Goal: Navigation & Orientation: Find specific page/section

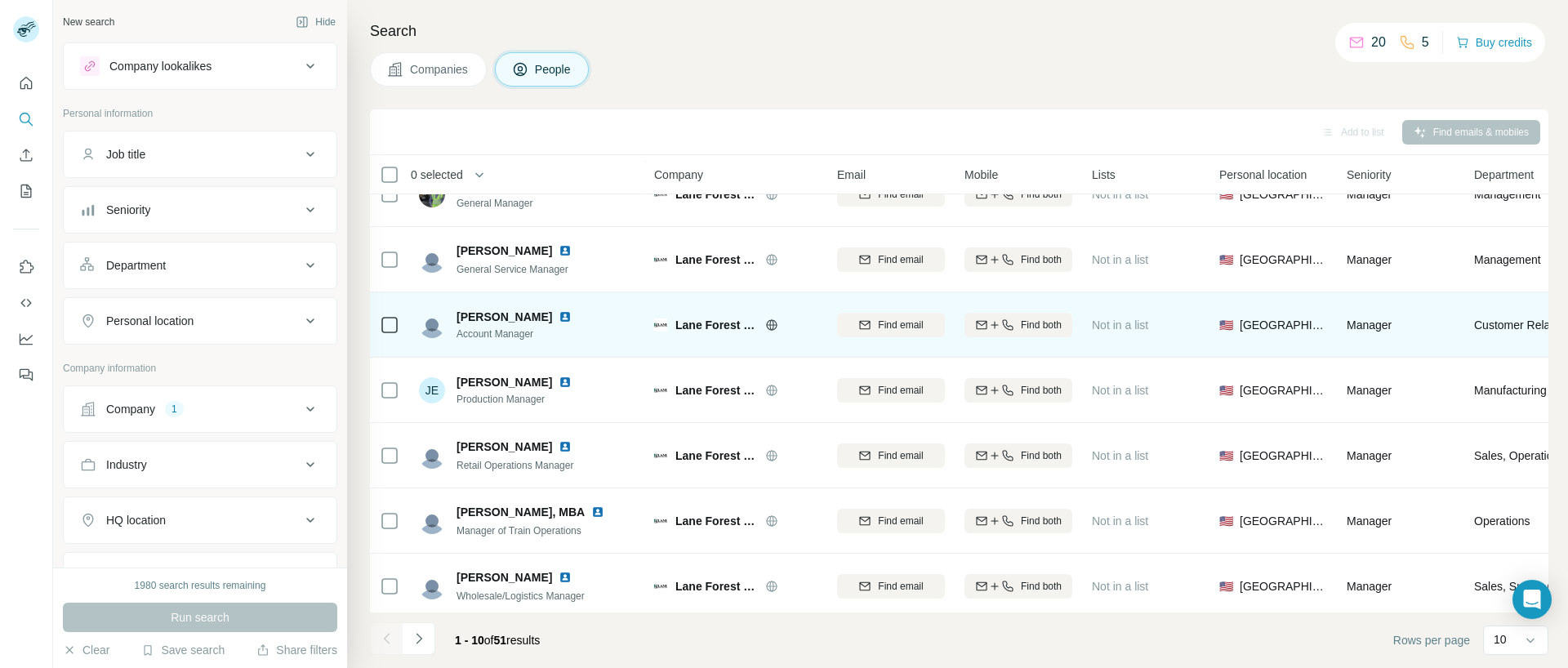
scroll to position [243, 0]
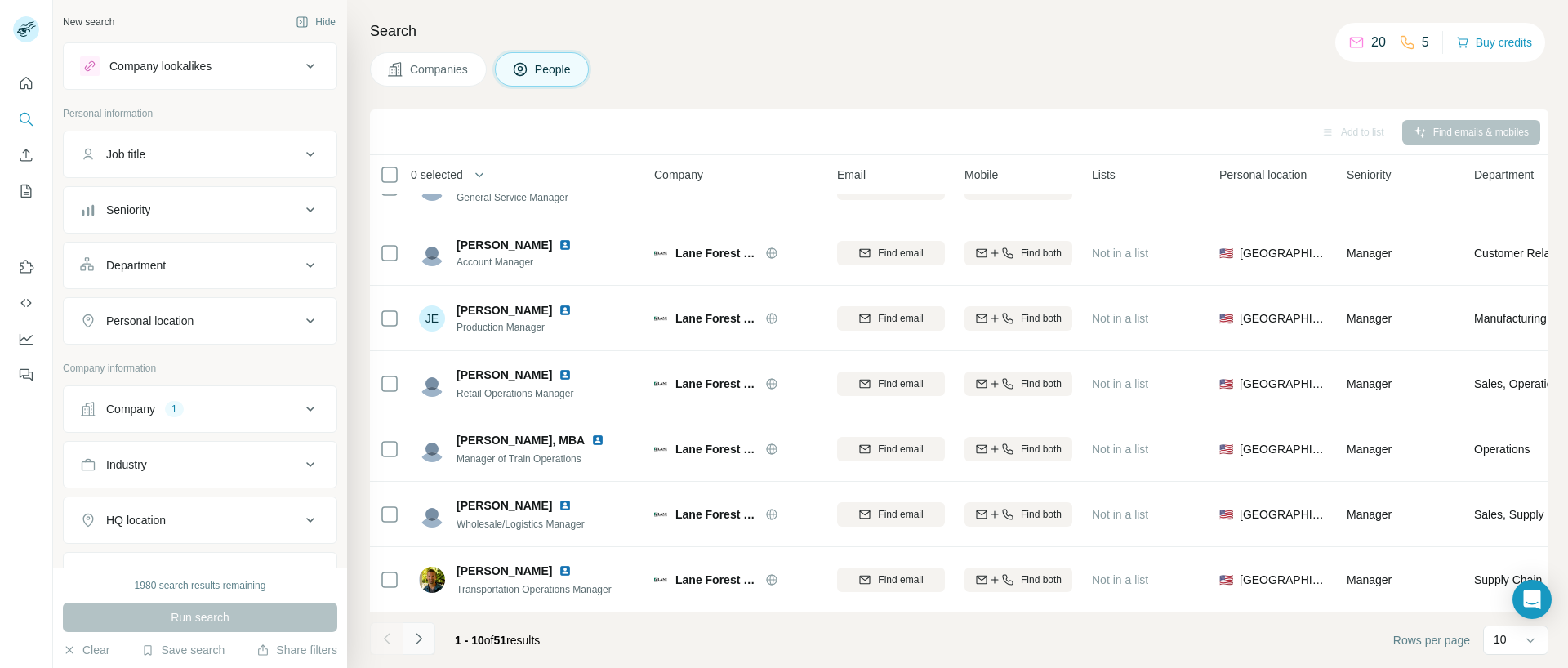
click at [419, 641] on icon "Navigate to next page" at bounding box center [418, 638] width 6 height 11
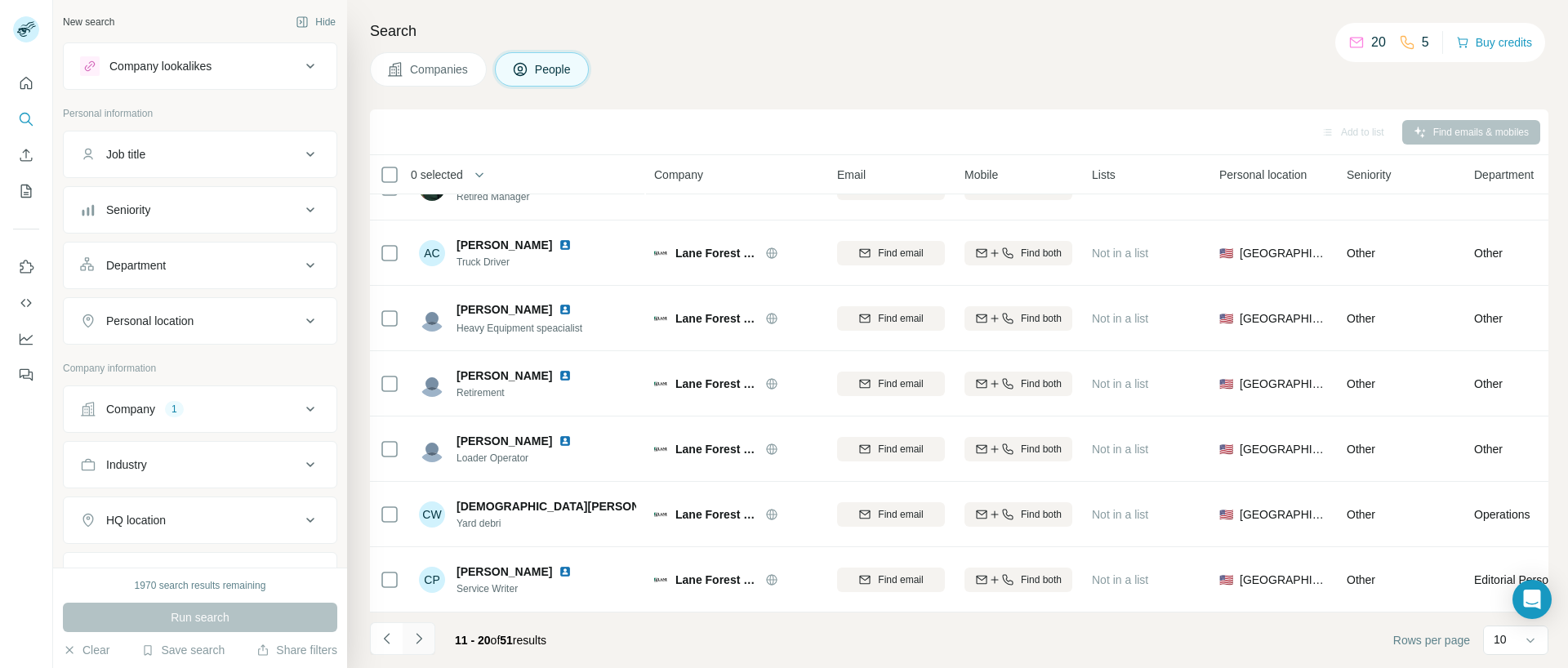
click at [419, 636] on icon "Navigate to next page" at bounding box center [419, 639] width 17 height 17
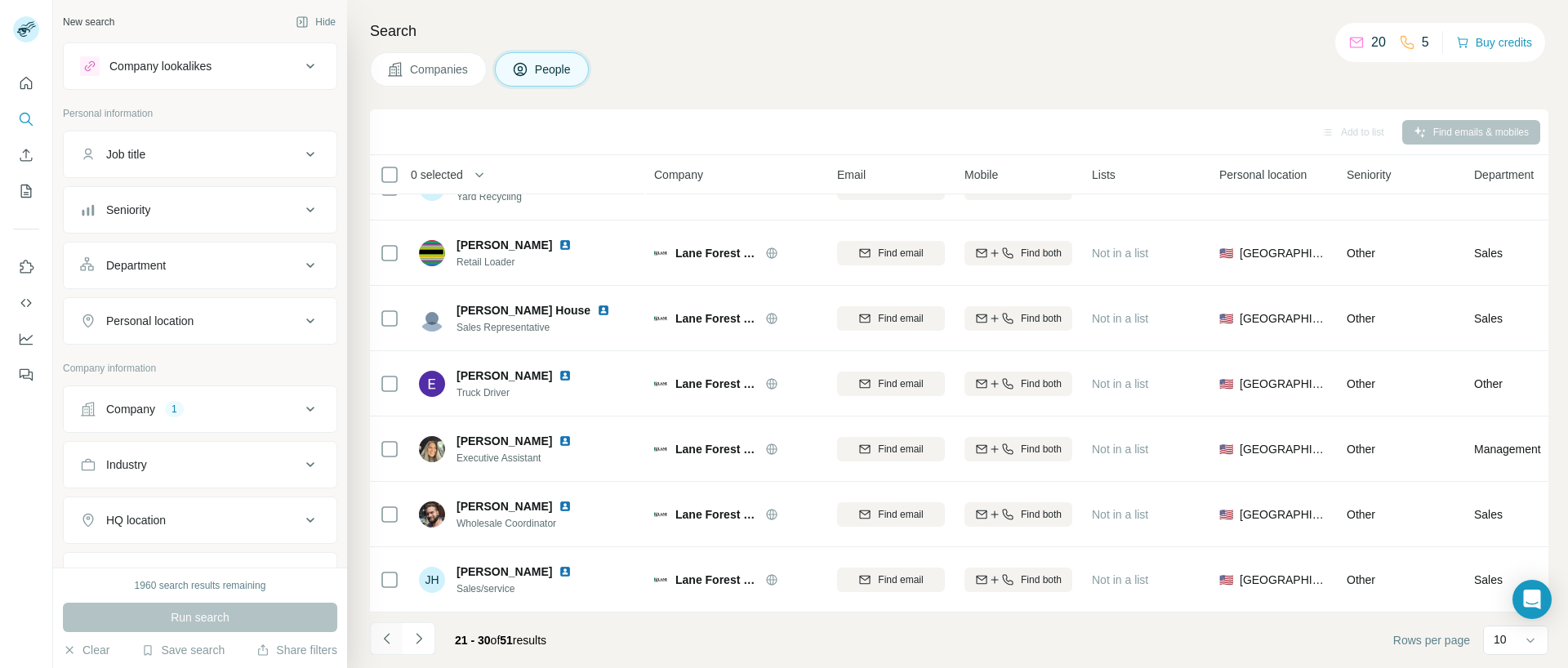
click at [388, 644] on icon "Navigate to previous page" at bounding box center [387, 639] width 17 height 17
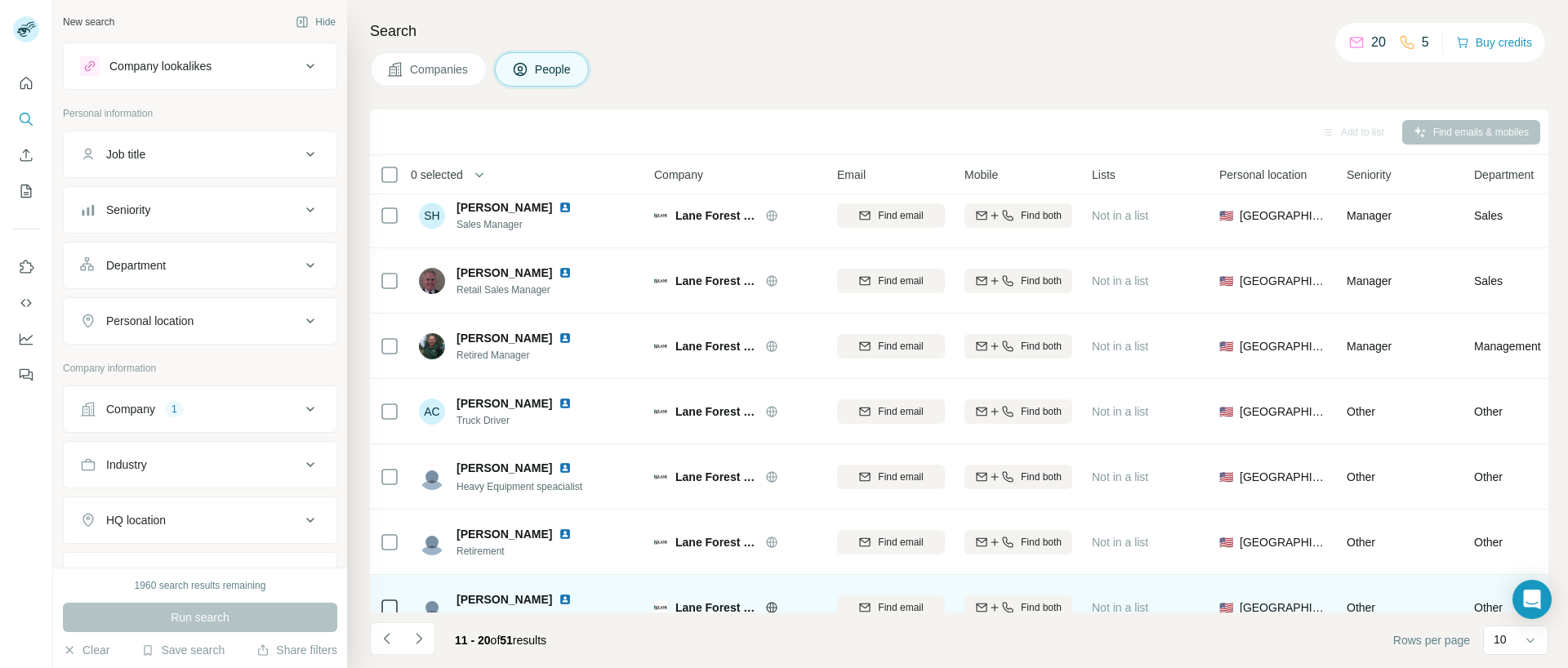
scroll to position [0, 0]
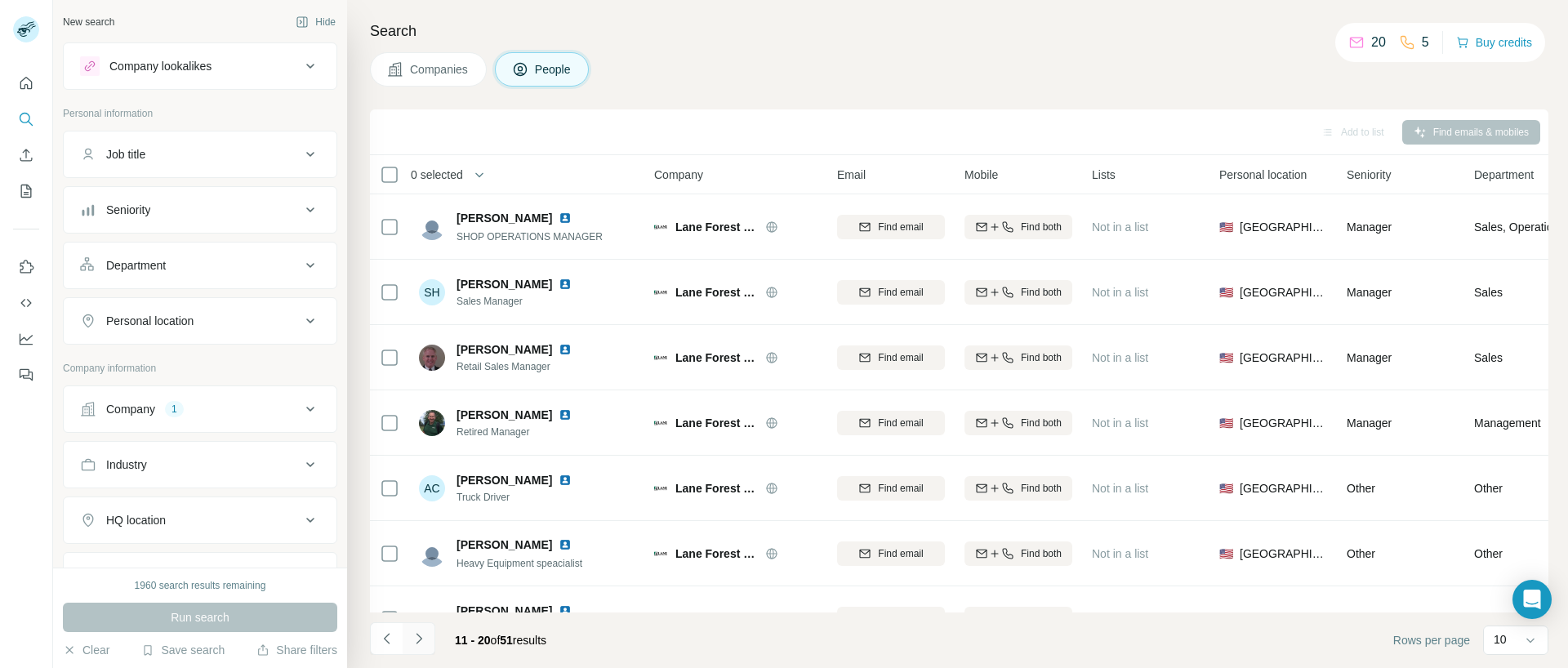
click at [418, 636] on icon "Navigate to next page" at bounding box center [418, 638] width 6 height 11
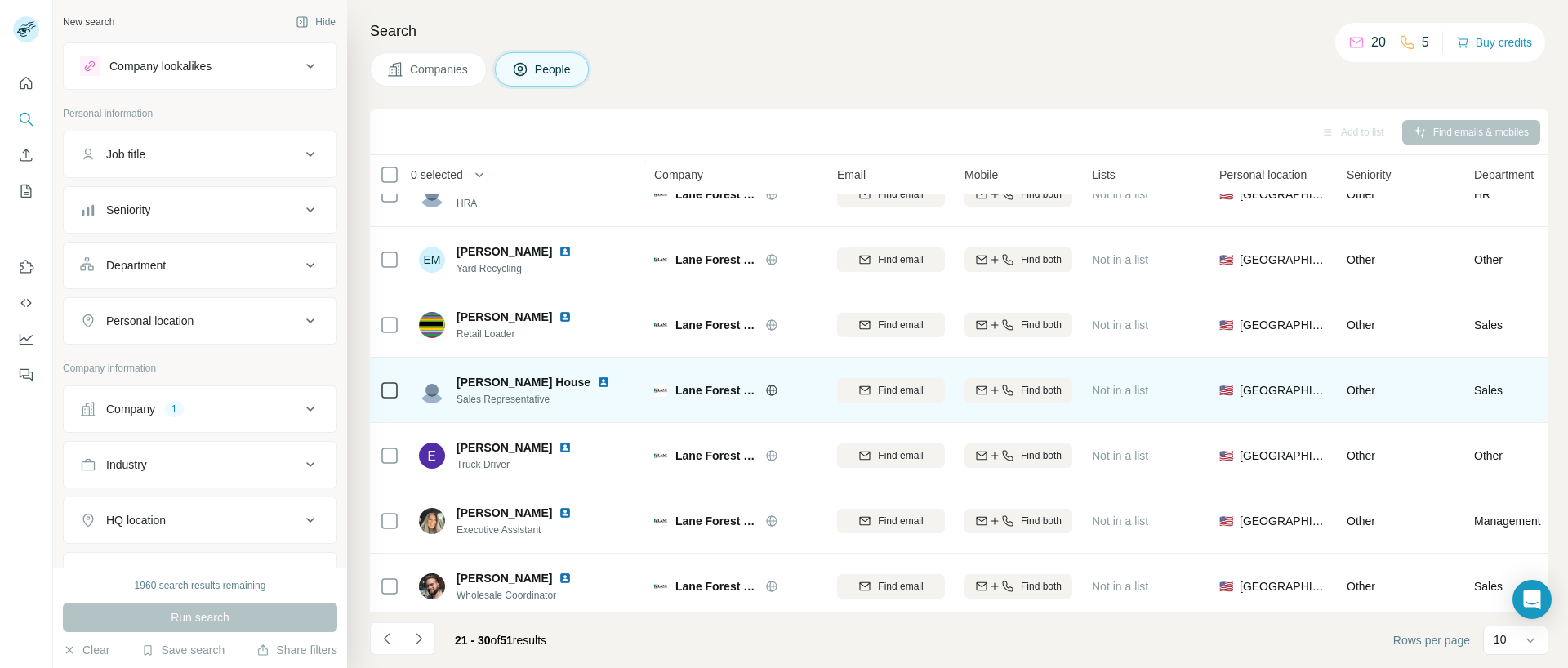
scroll to position [243, 0]
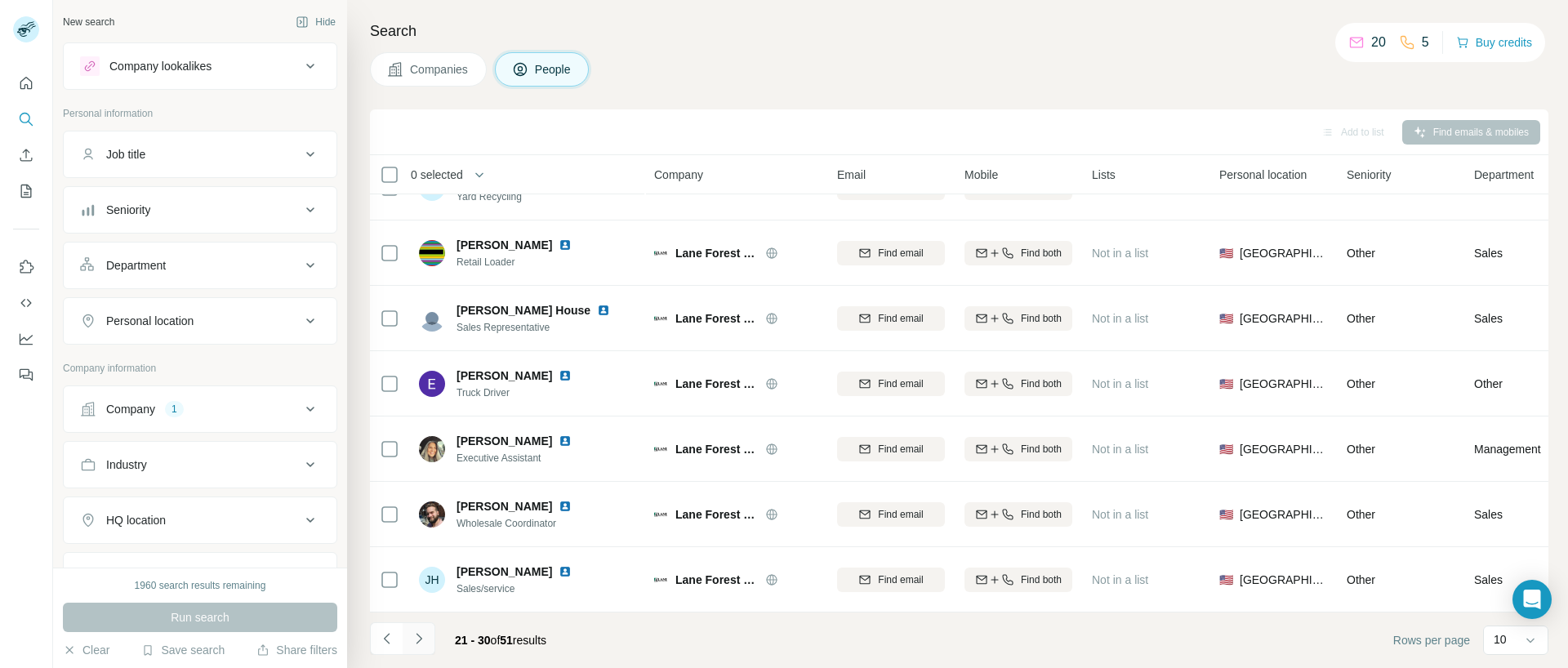
click at [424, 636] on icon "Navigate to next page" at bounding box center [419, 639] width 17 height 17
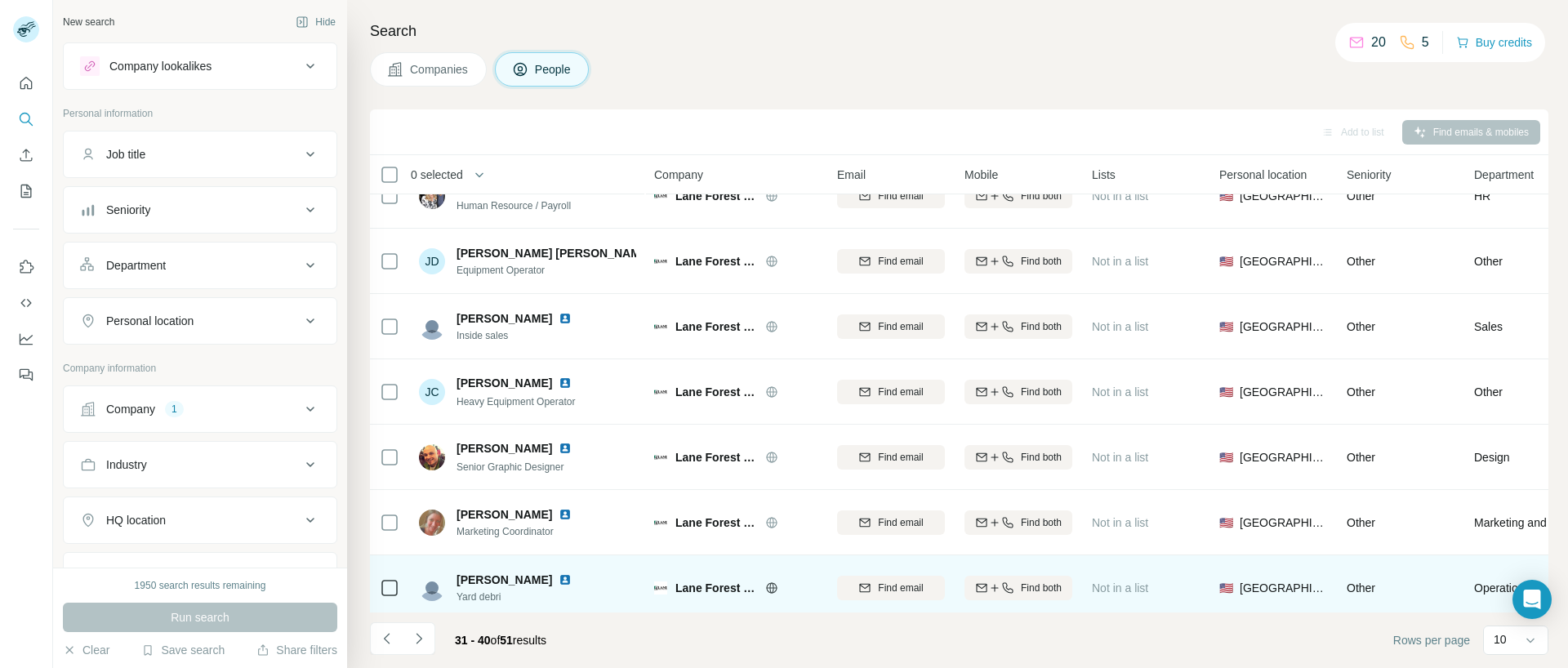
scroll to position [0, 0]
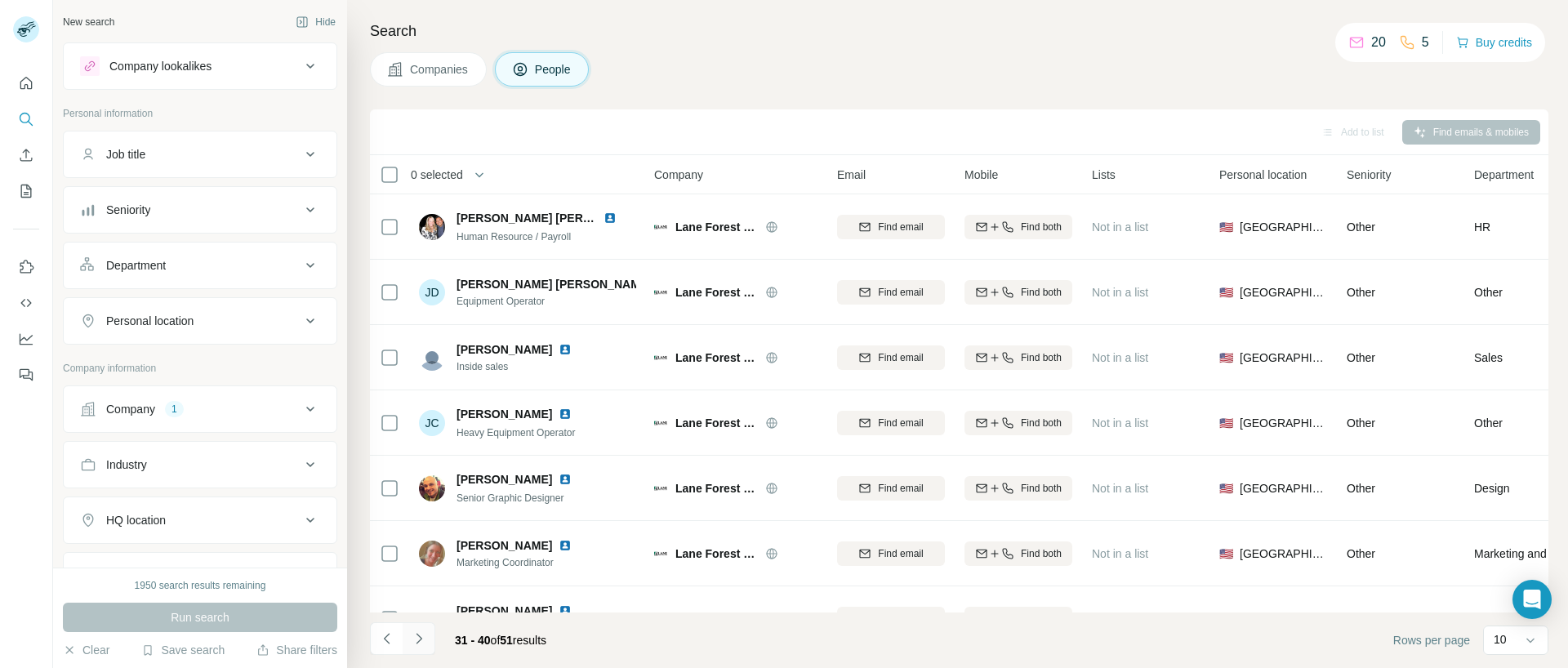
click at [424, 636] on icon "Navigate to next page" at bounding box center [419, 639] width 17 height 17
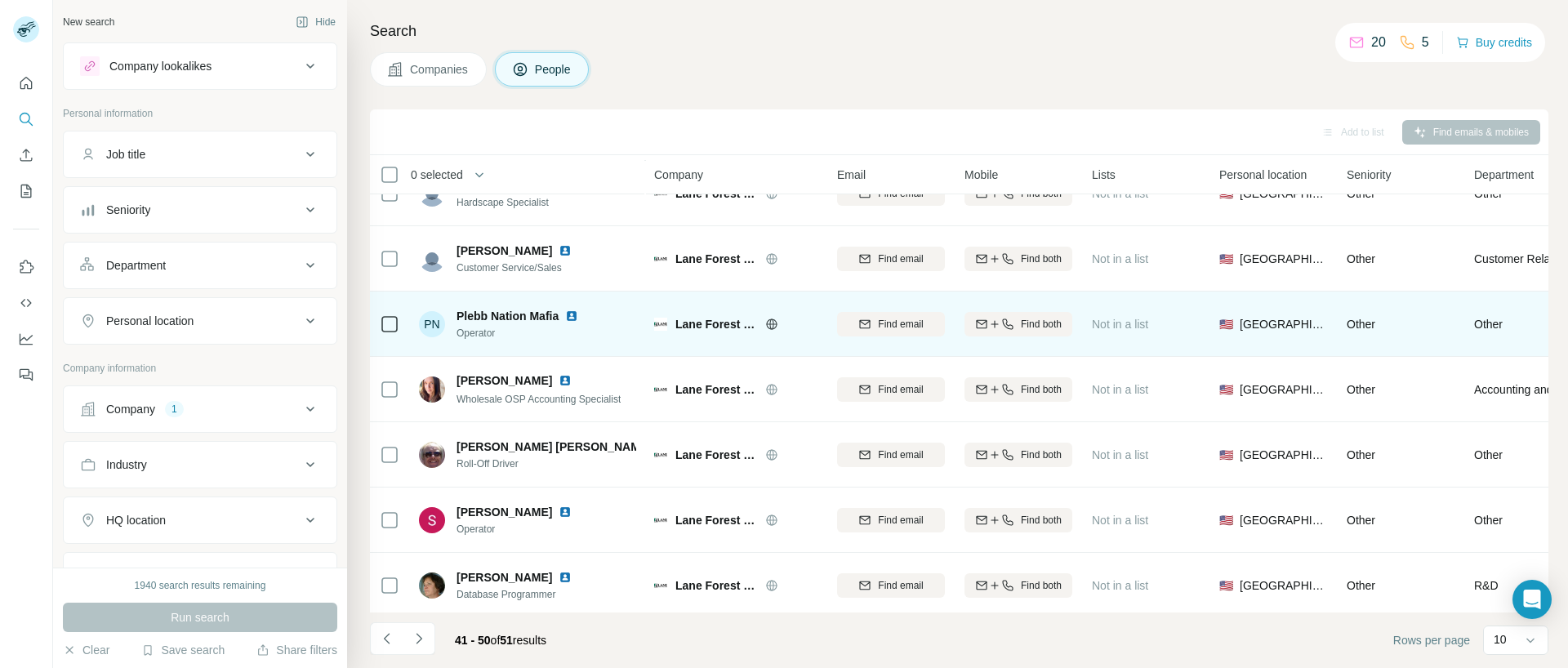
scroll to position [243, 0]
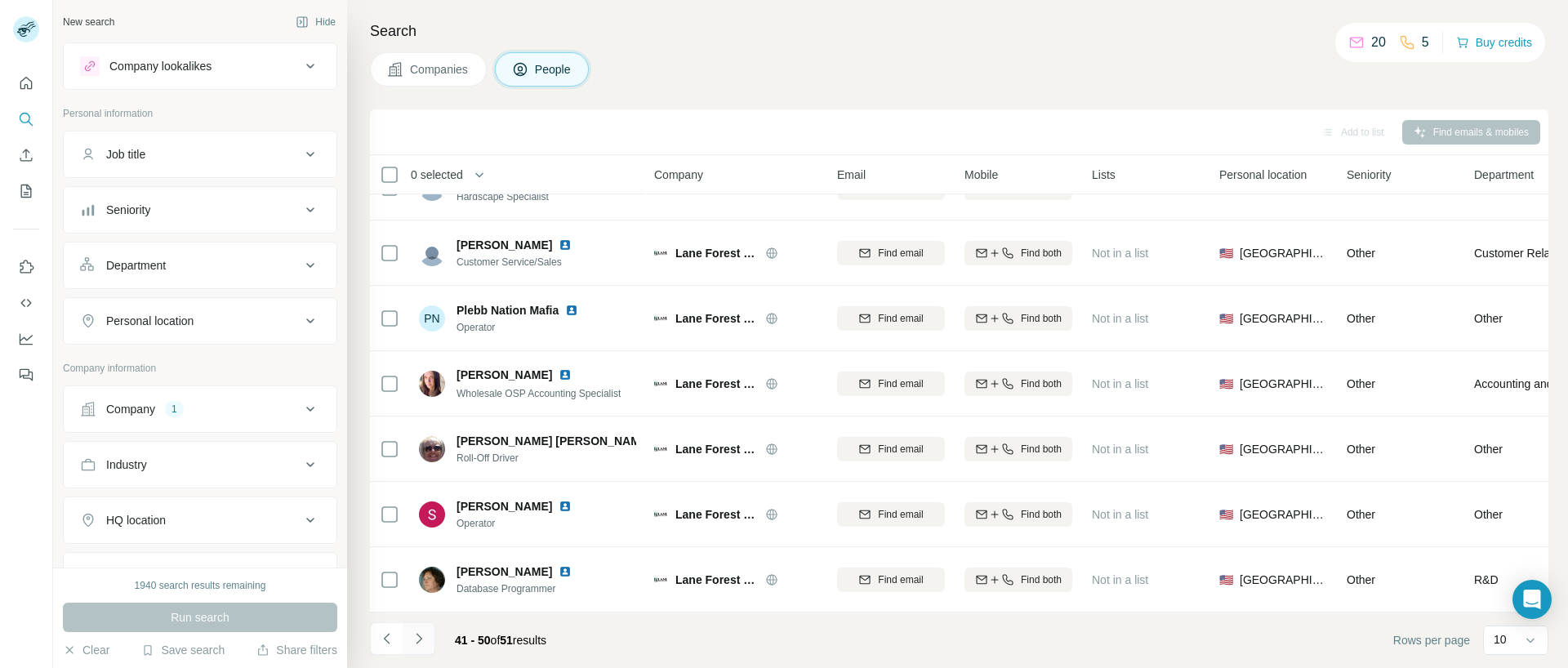
click at [424, 634] on icon "Navigate to next page" at bounding box center [419, 639] width 17 height 17
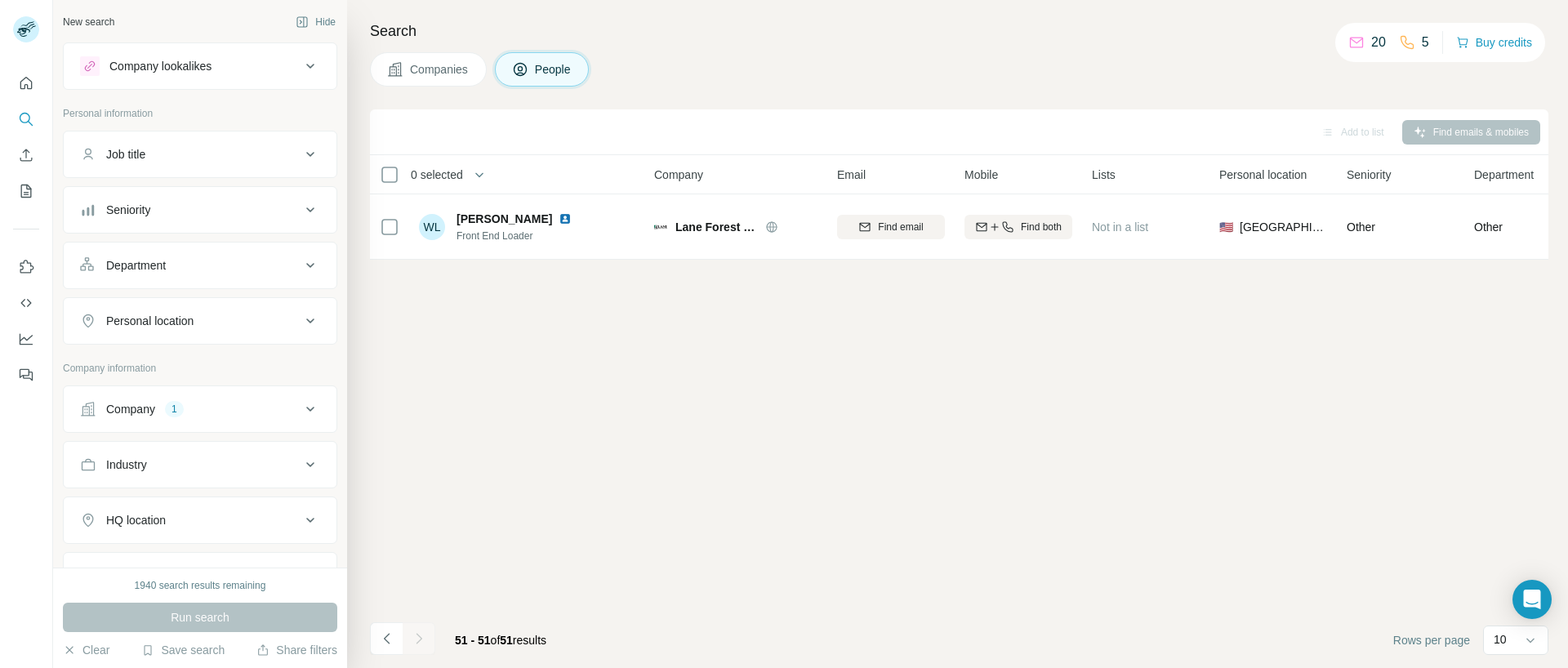
scroll to position [0, 0]
